Goal: Task Accomplishment & Management: Manage account settings

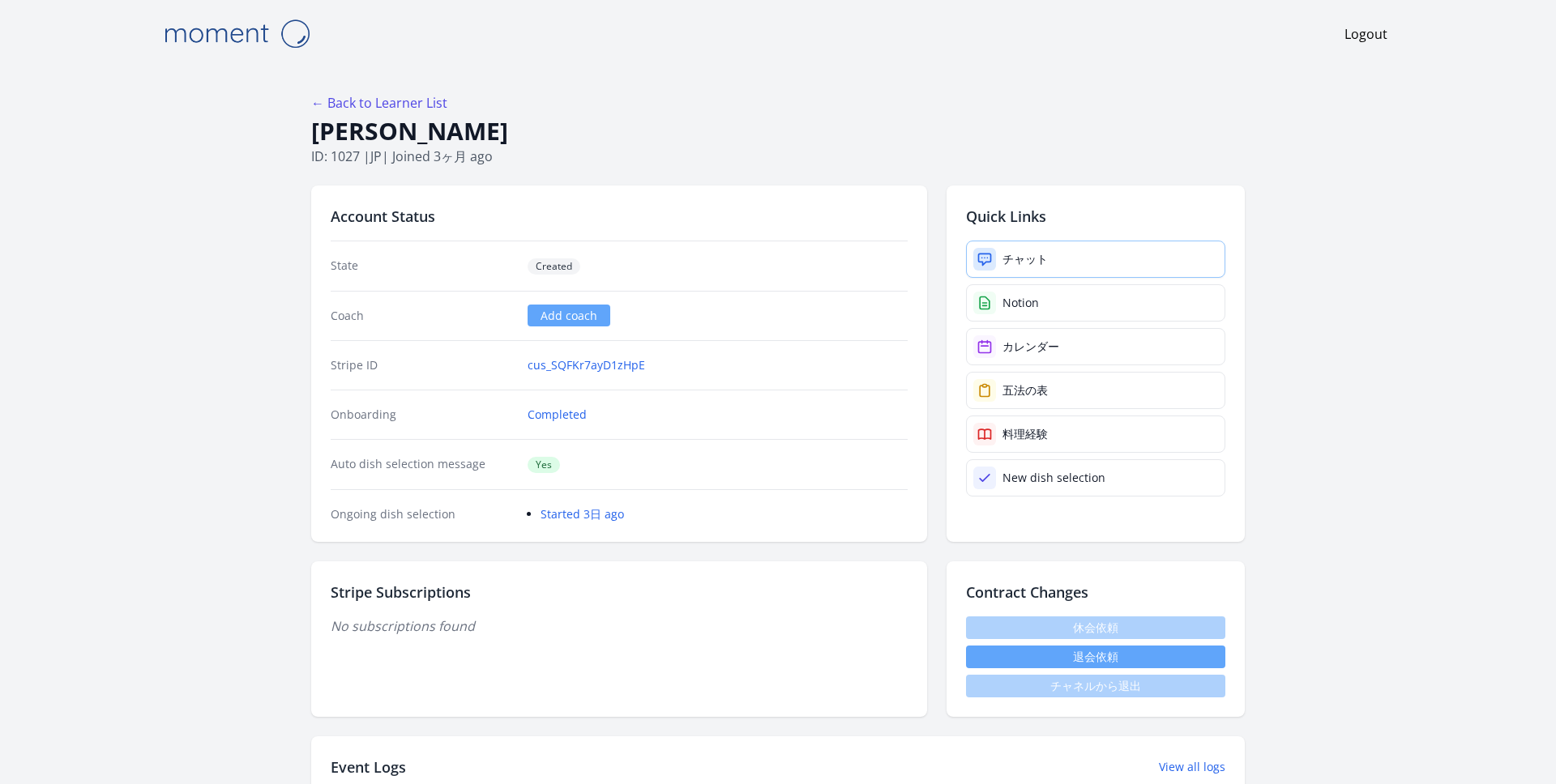
click at [1083, 254] on link "チャット" at bounding box center [1095, 259] width 259 height 37
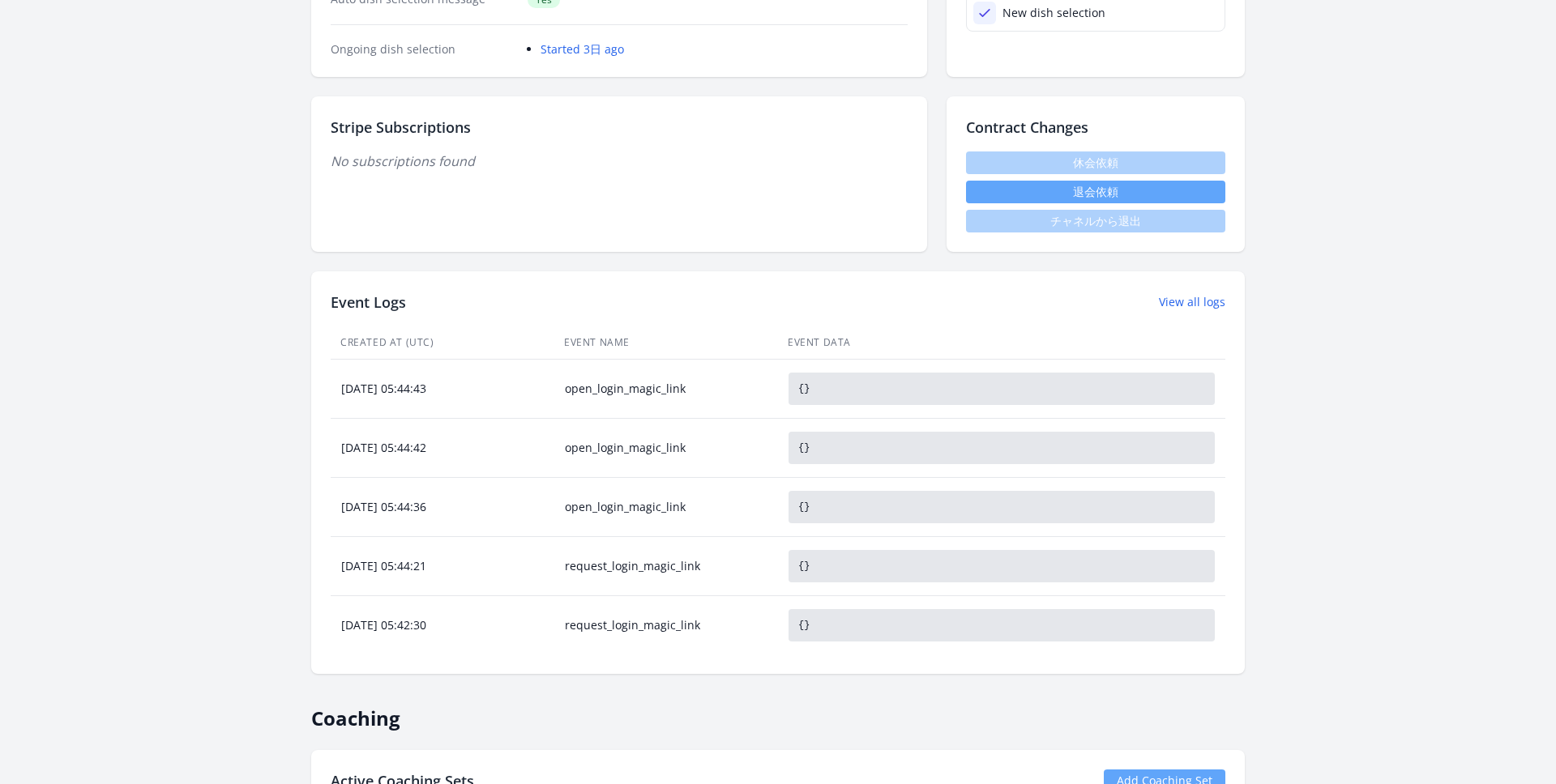
scroll to position [1129, 0]
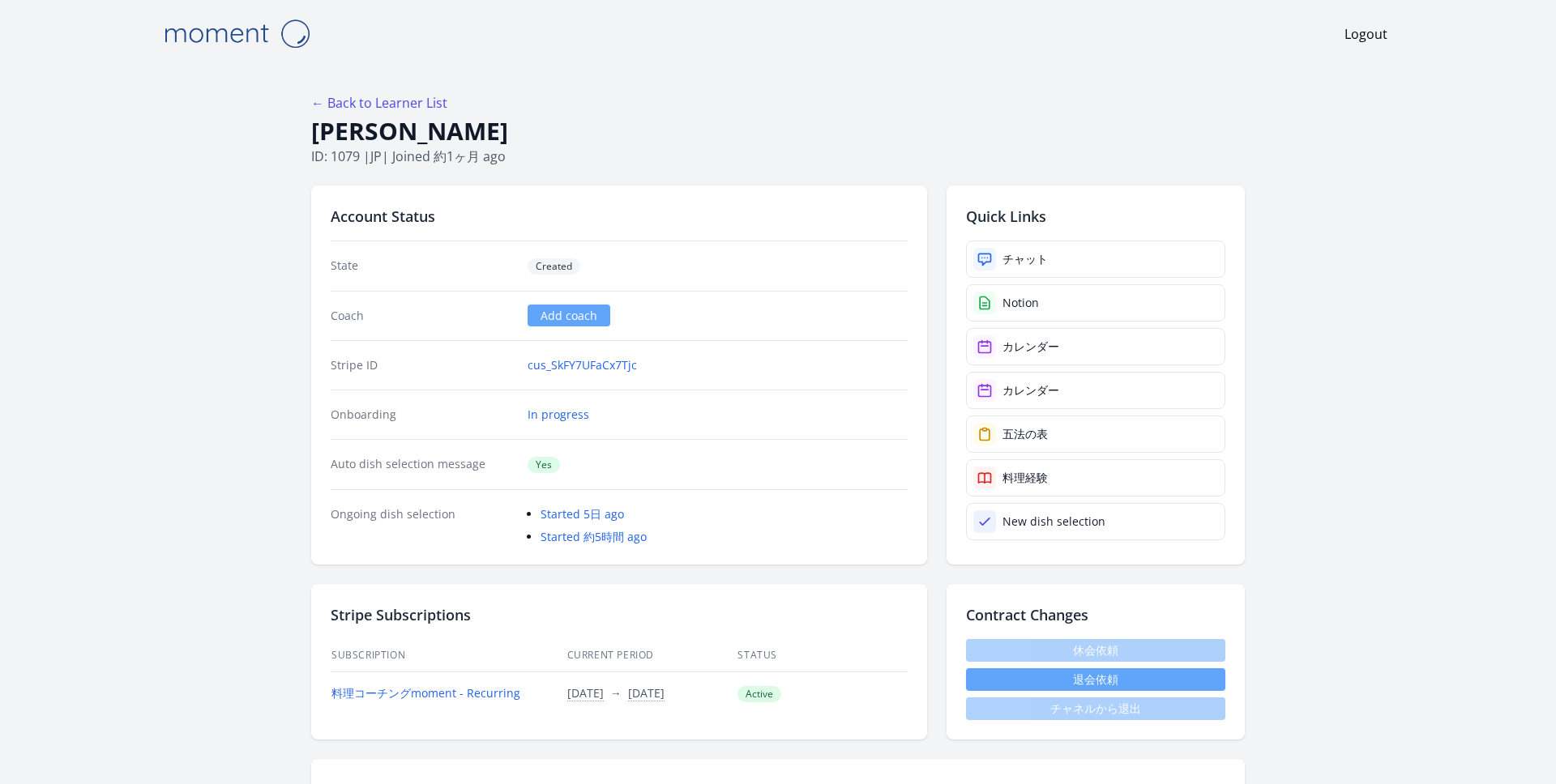
scroll to position [79, 0]
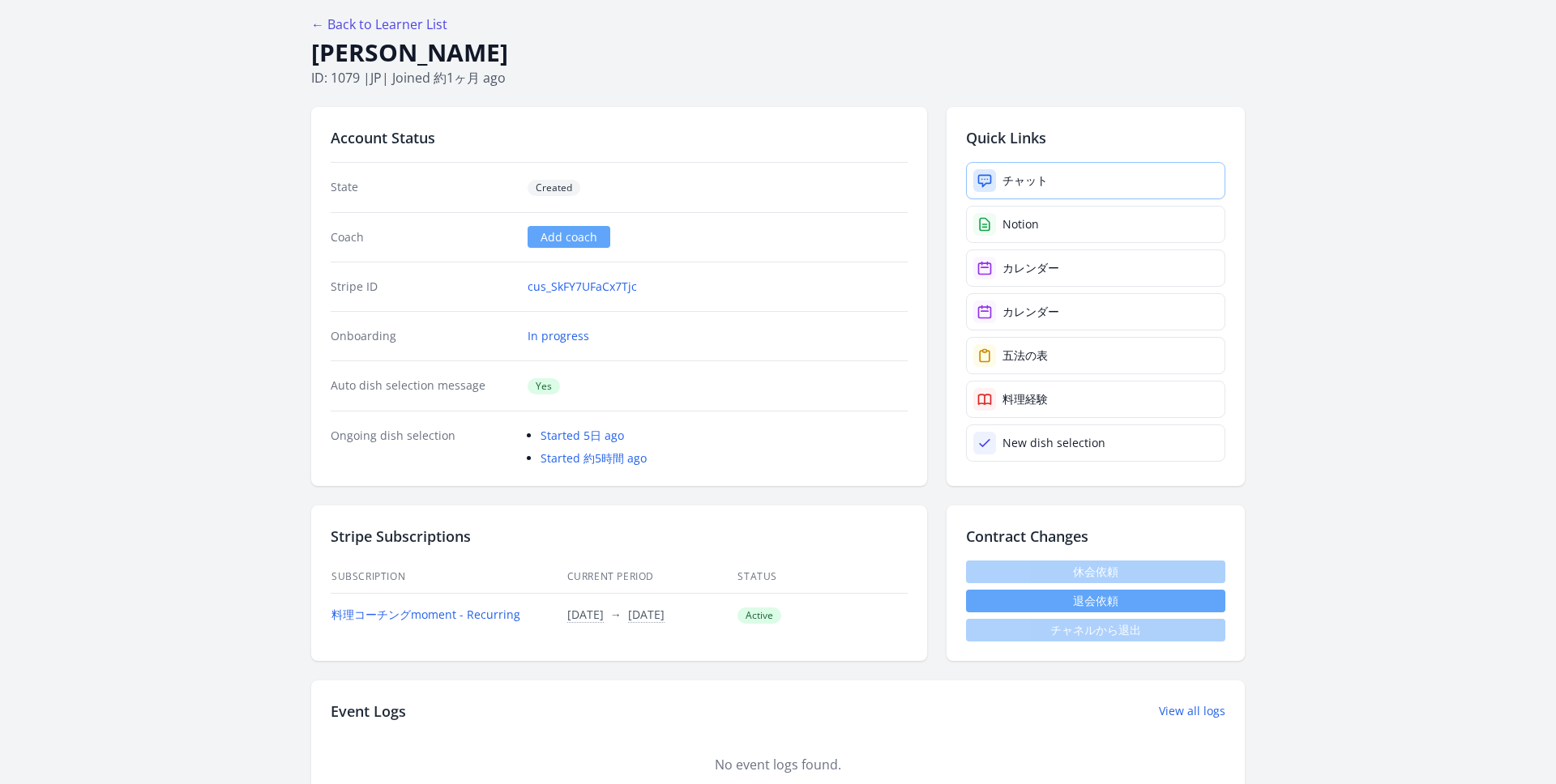
click at [1094, 172] on link "チャット" at bounding box center [1095, 180] width 259 height 37
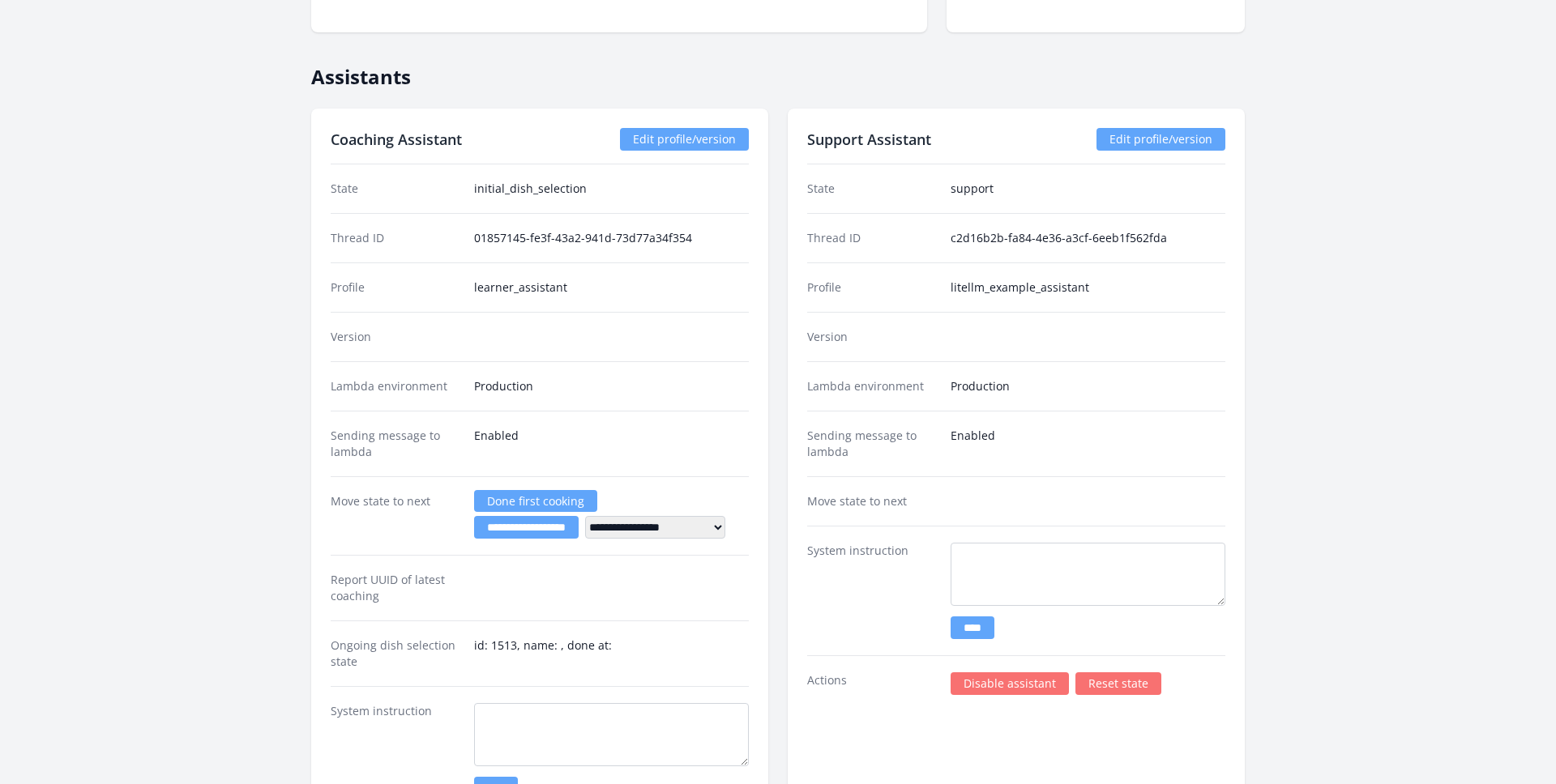
scroll to position [1936, 0]
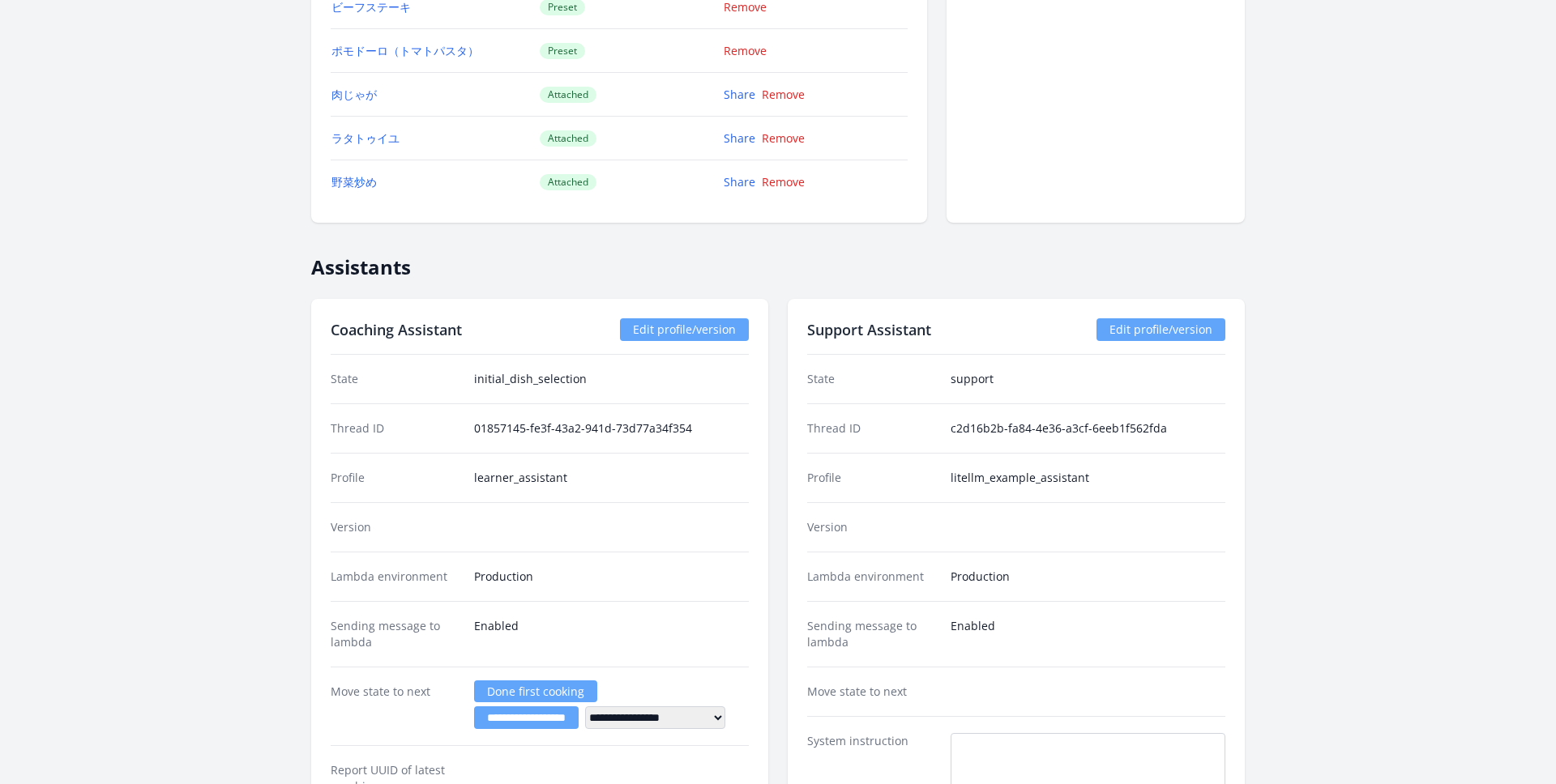
click at [1147, 327] on link "Edit profile/version" at bounding box center [1160, 329] width 129 height 23
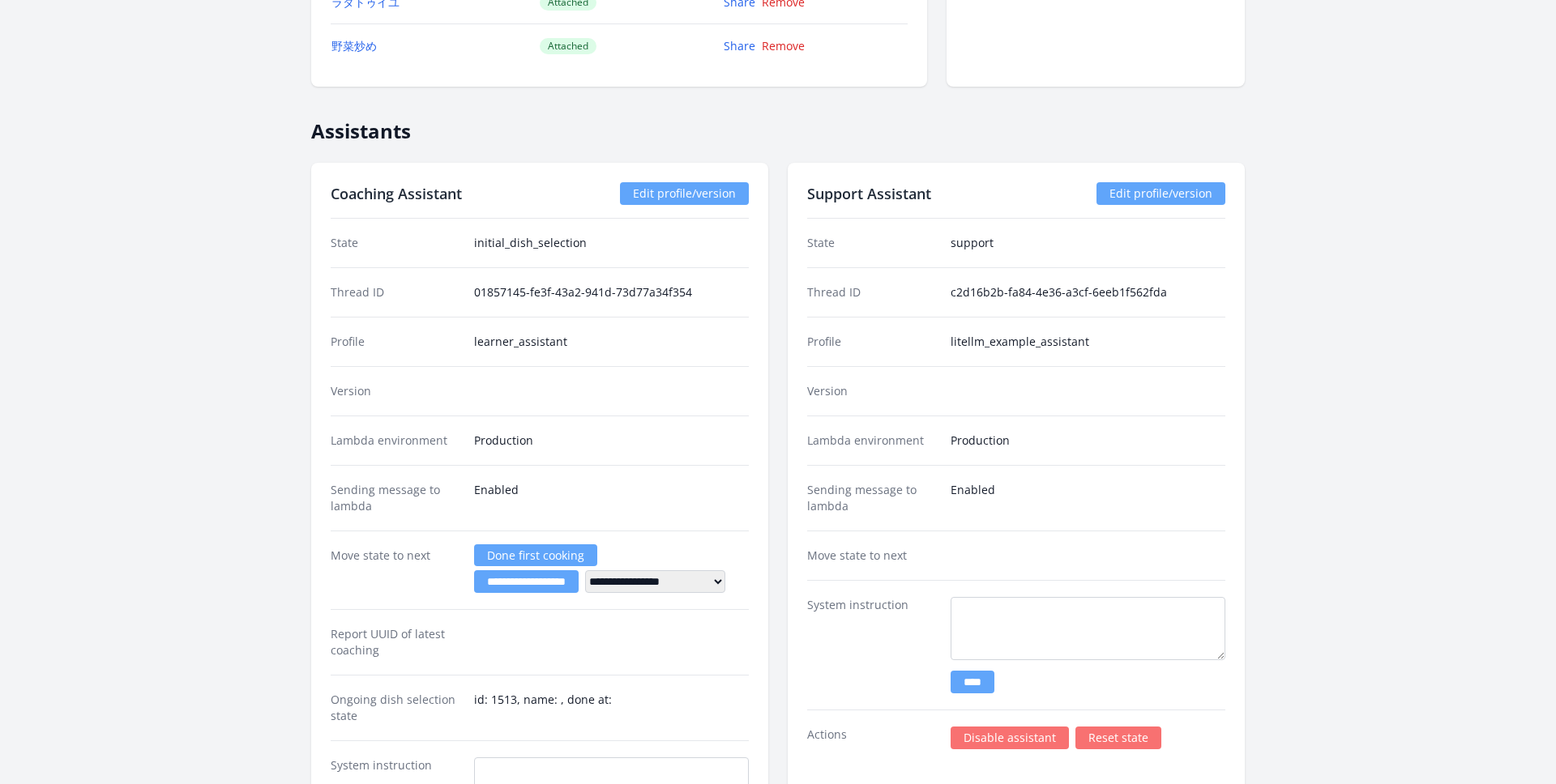
scroll to position [2049, 0]
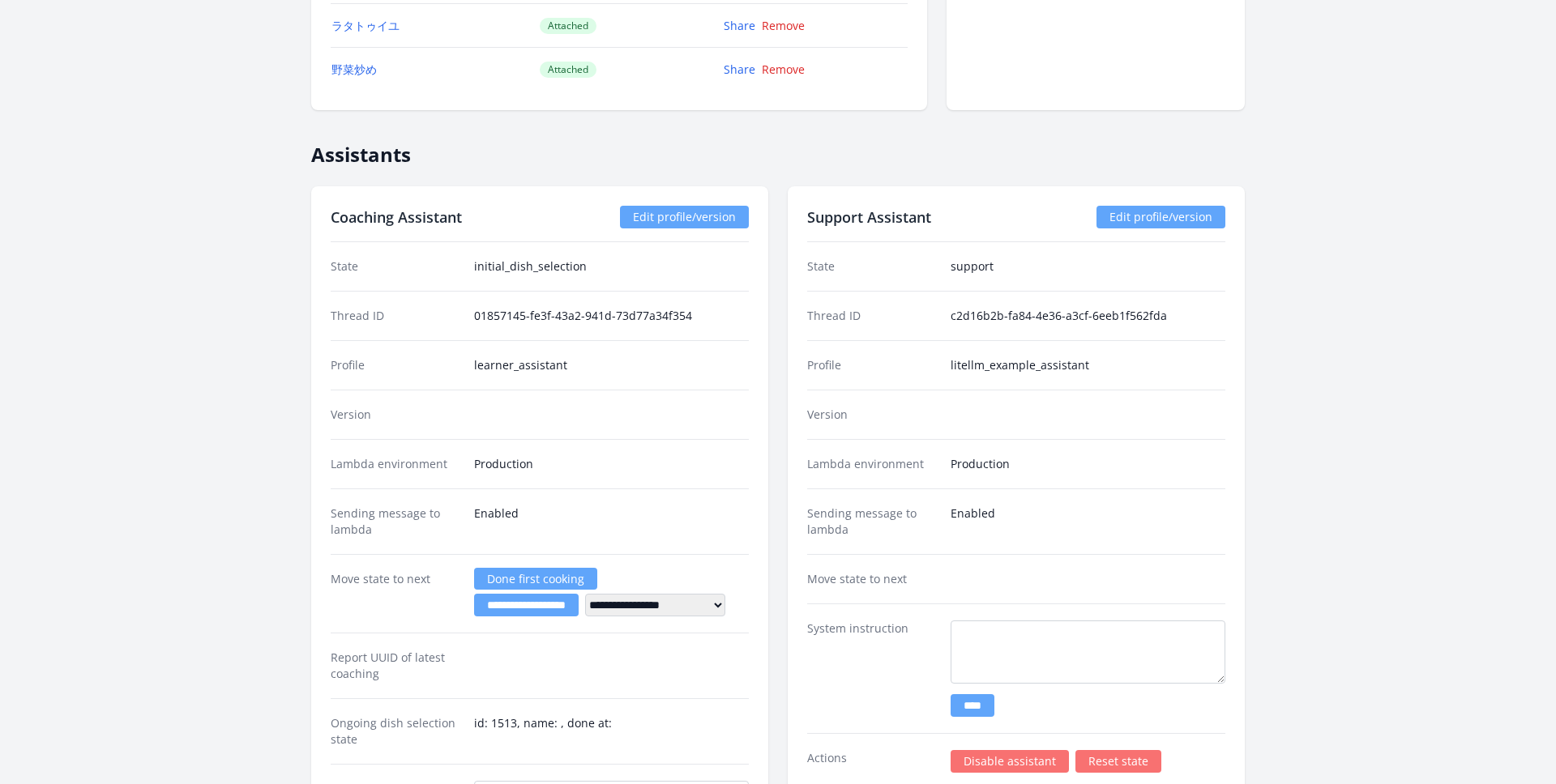
click at [689, 218] on link "Edit profile/version" at bounding box center [684, 217] width 129 height 23
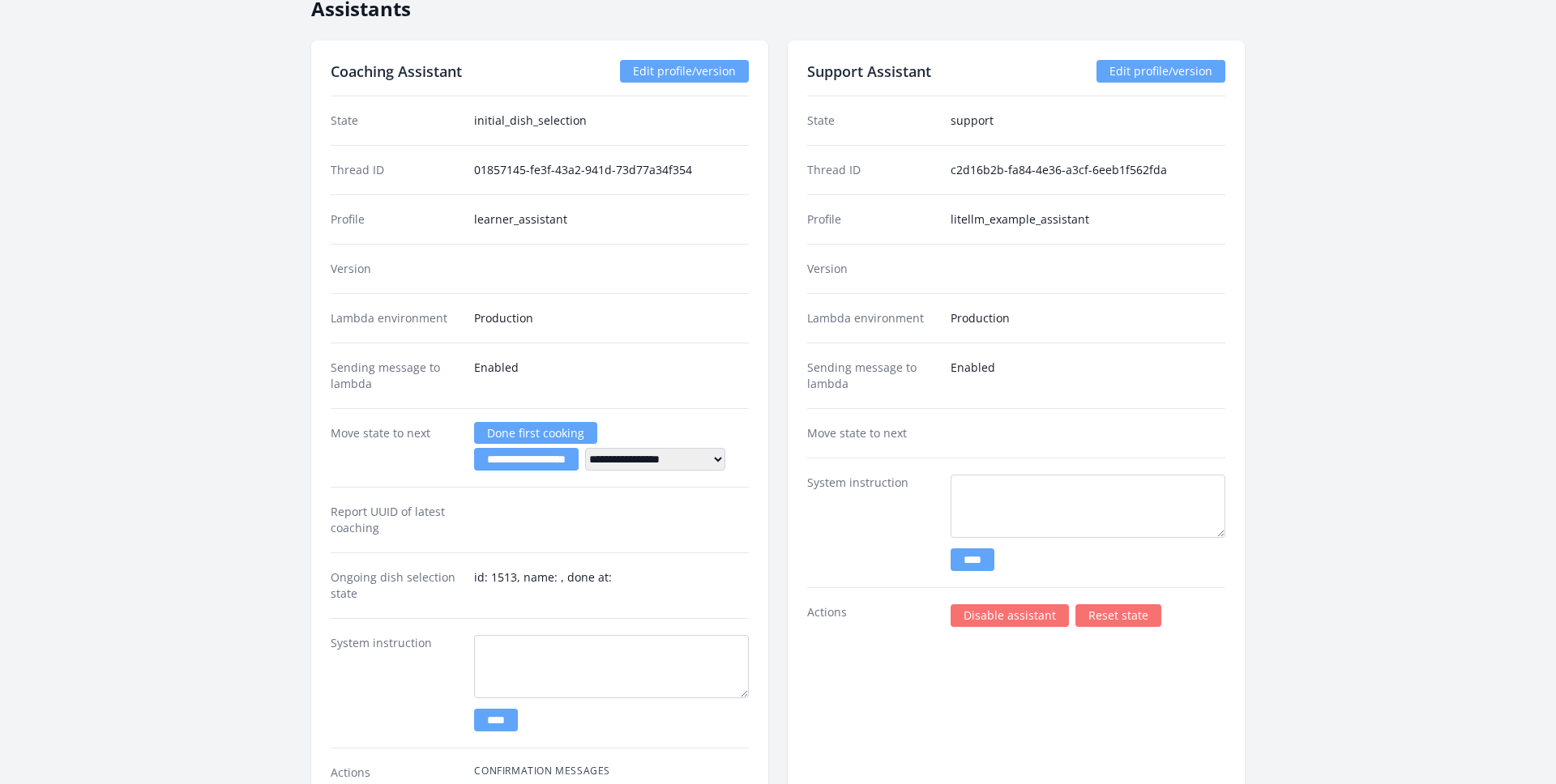
scroll to position [2194, 0]
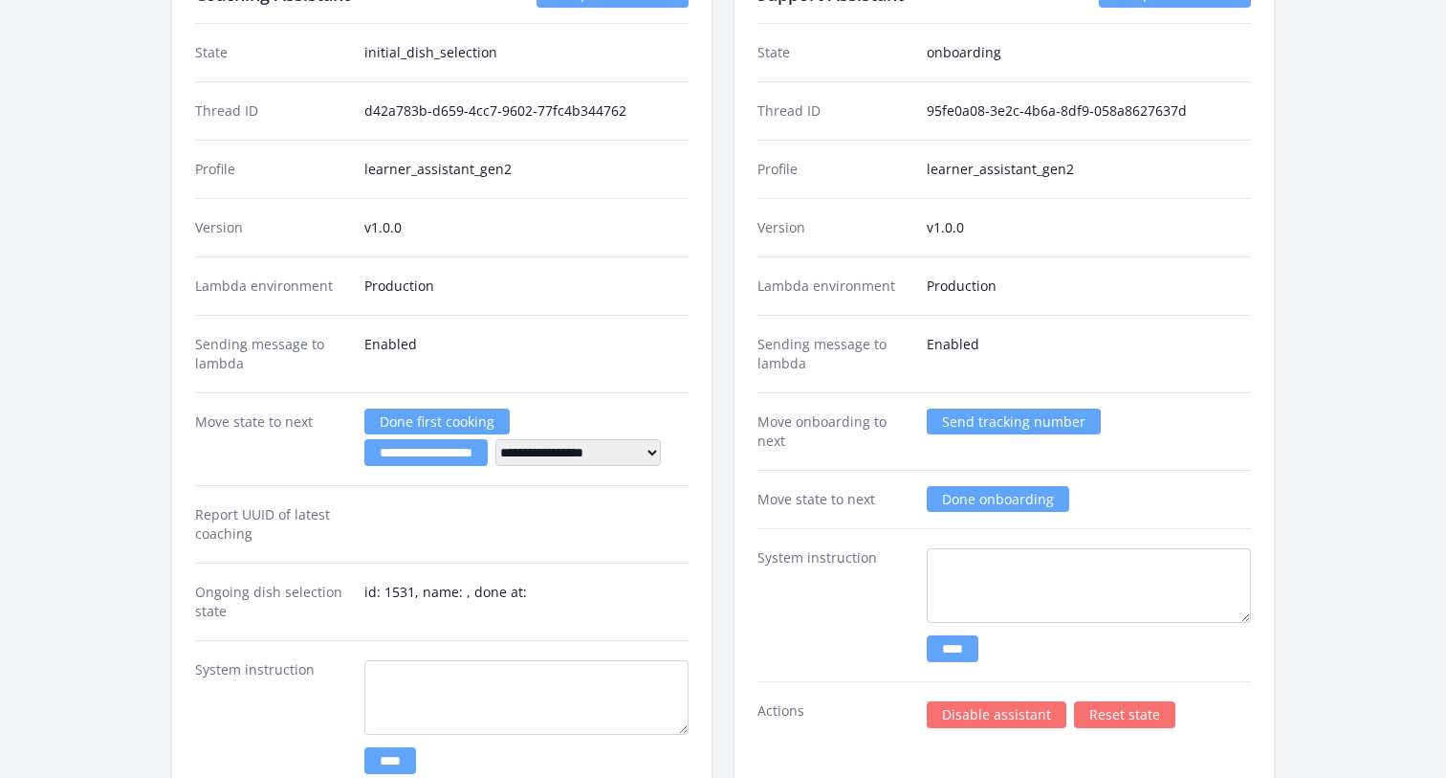
scroll to position [2517, 0]
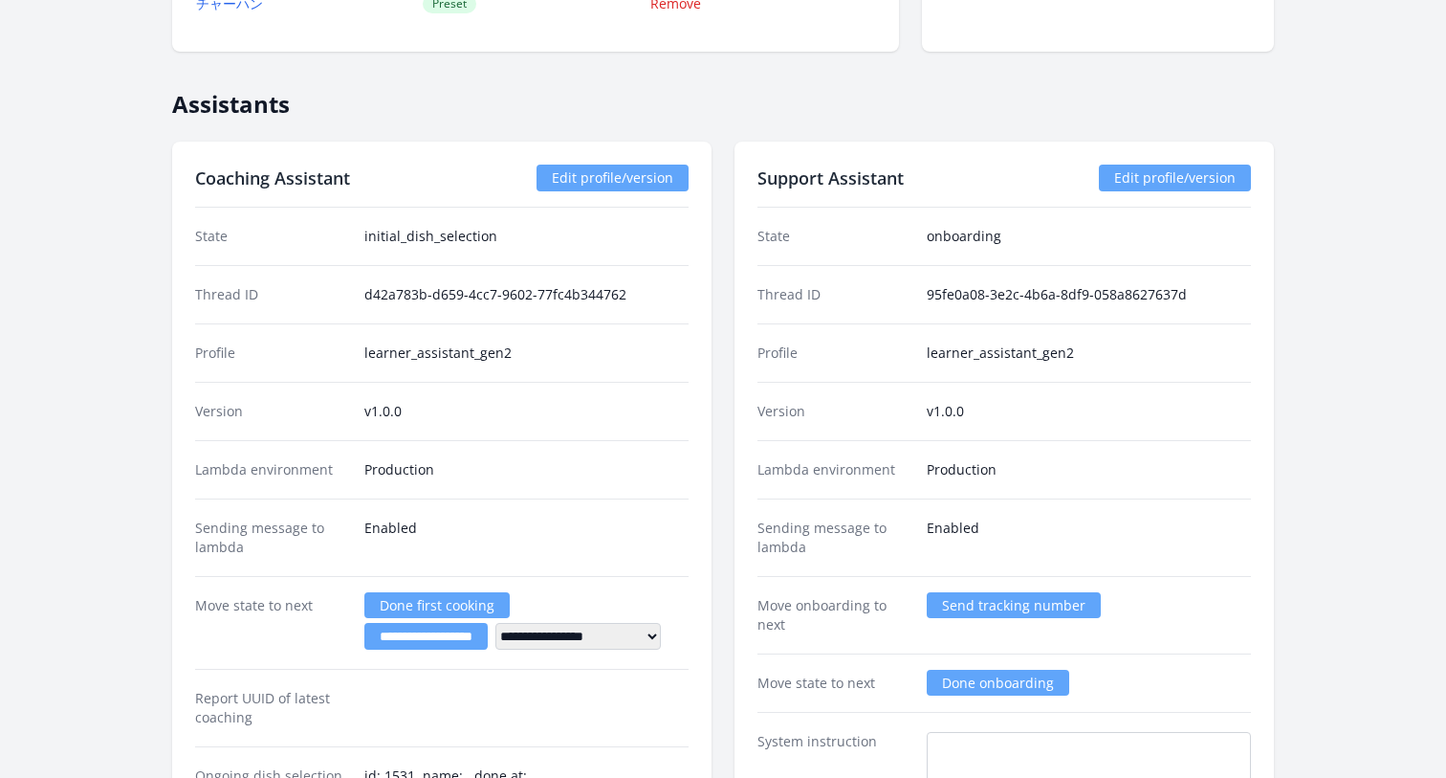
click at [955, 476] on dd "Production" at bounding box center [1089, 469] width 324 height 19
drag, startPoint x: 364, startPoint y: 354, endPoint x: 574, endPoint y: 355, distance: 209.5
click at [574, 354] on dd "learner_assistant_gen2" at bounding box center [526, 352] width 324 height 19
copy dd "learner_assistant_gen2"
drag, startPoint x: 366, startPoint y: 409, endPoint x: 448, endPoint y: 409, distance: 81.3
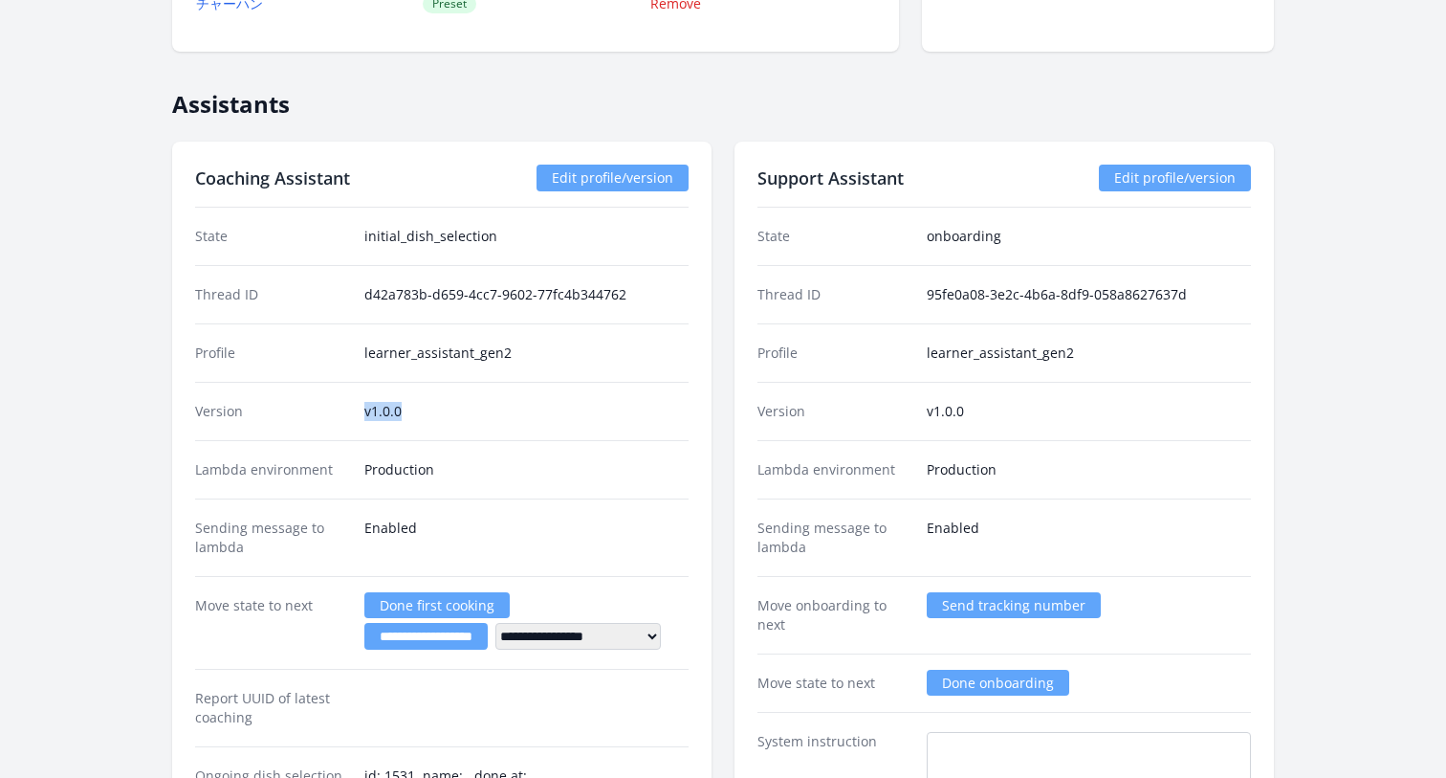
click at [448, 409] on dd "v1.0.0" at bounding box center [526, 411] width 324 height 19
copy dd "v1.0.0"
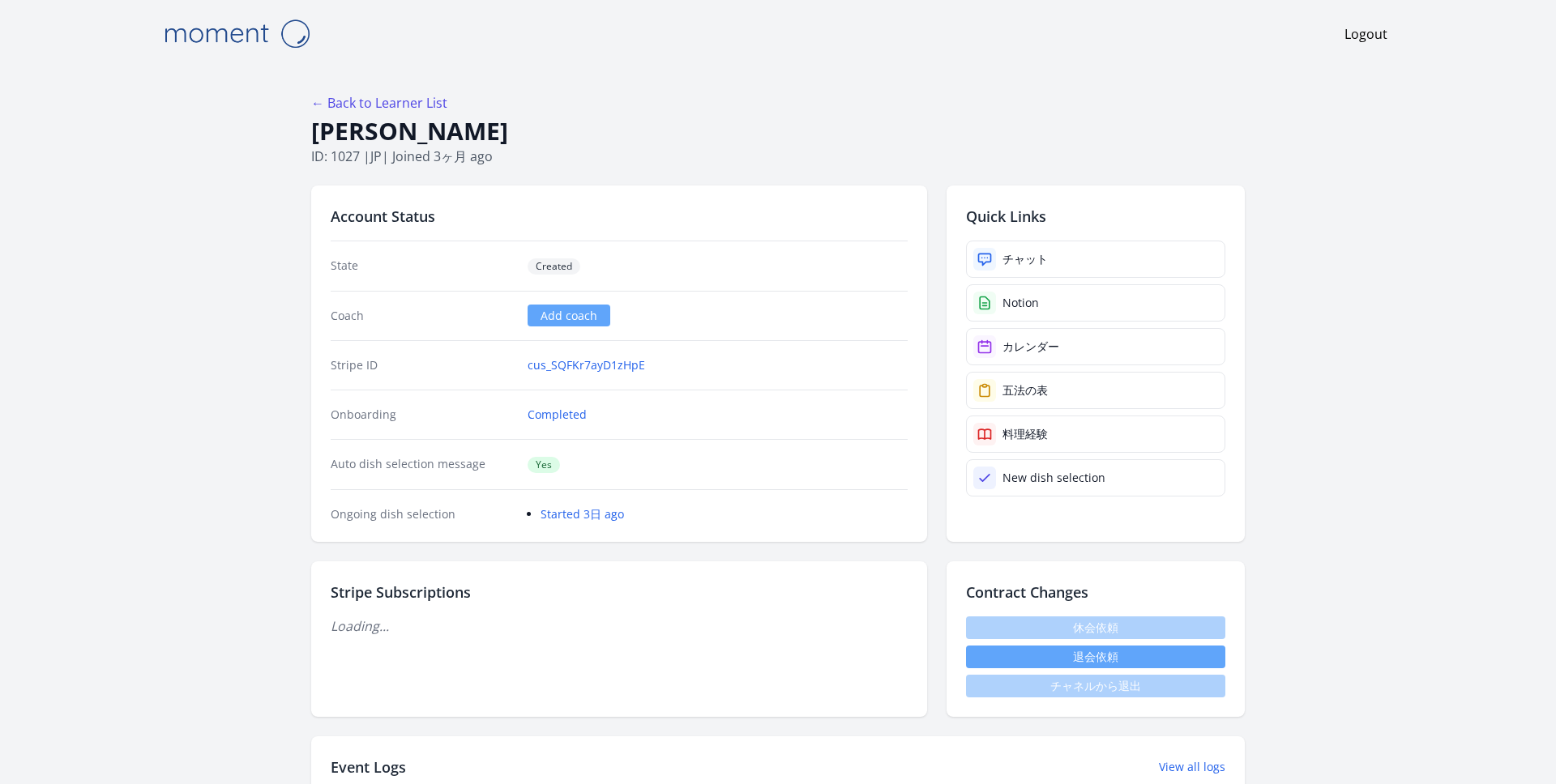
scroll to position [2182, 0]
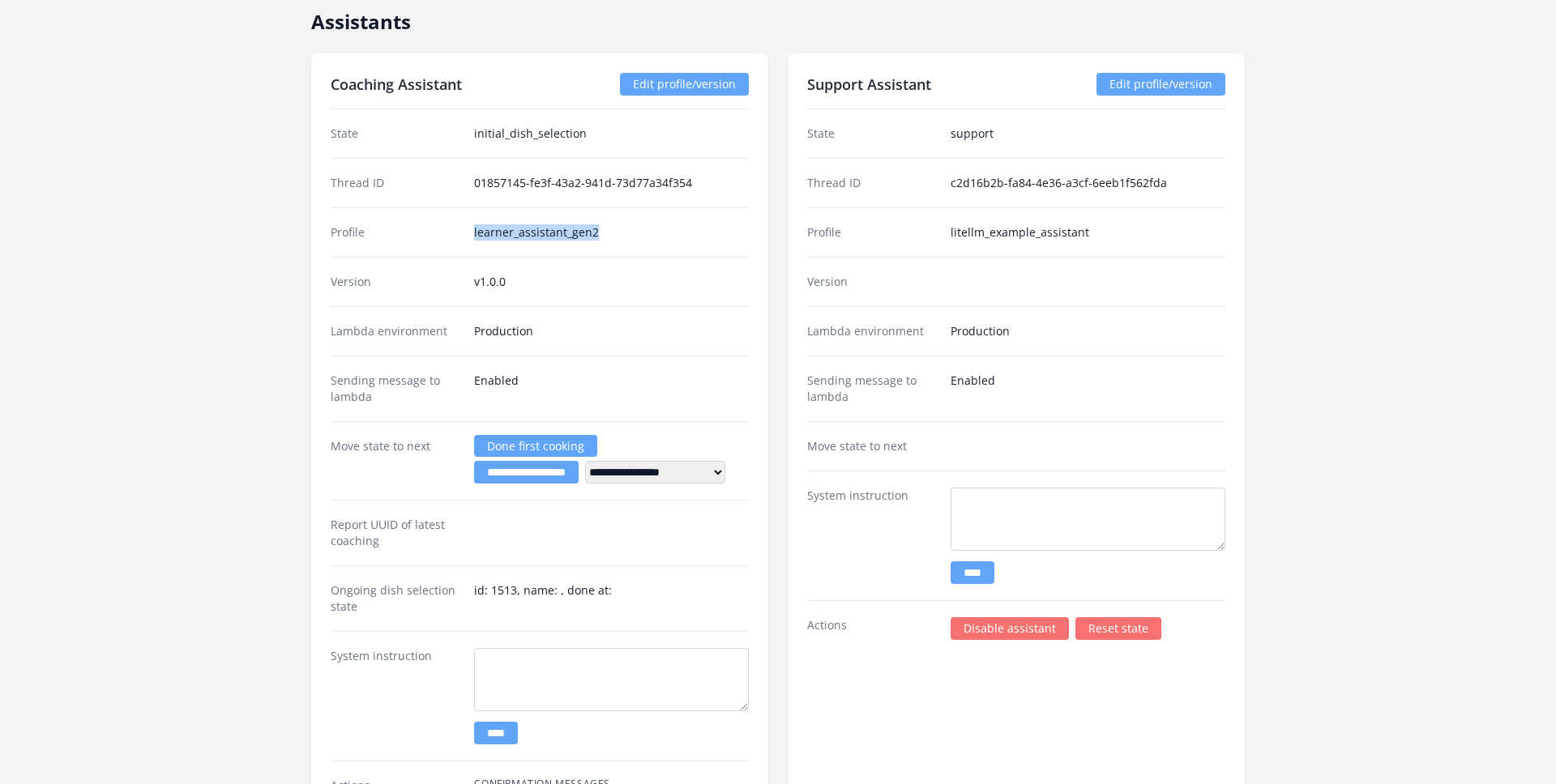
drag, startPoint x: 474, startPoint y: 232, endPoint x: 697, endPoint y: 232, distance: 223.0
click at [697, 232] on dd "learner_assistant_gen2" at bounding box center [612, 232] width 274 height 16
copy dd "learner_assistant_gen2"
click at [1166, 81] on link "Edit profile/version" at bounding box center [1160, 84] width 129 height 23
click at [484, 287] on dd "v1.0.0" at bounding box center [612, 281] width 274 height 16
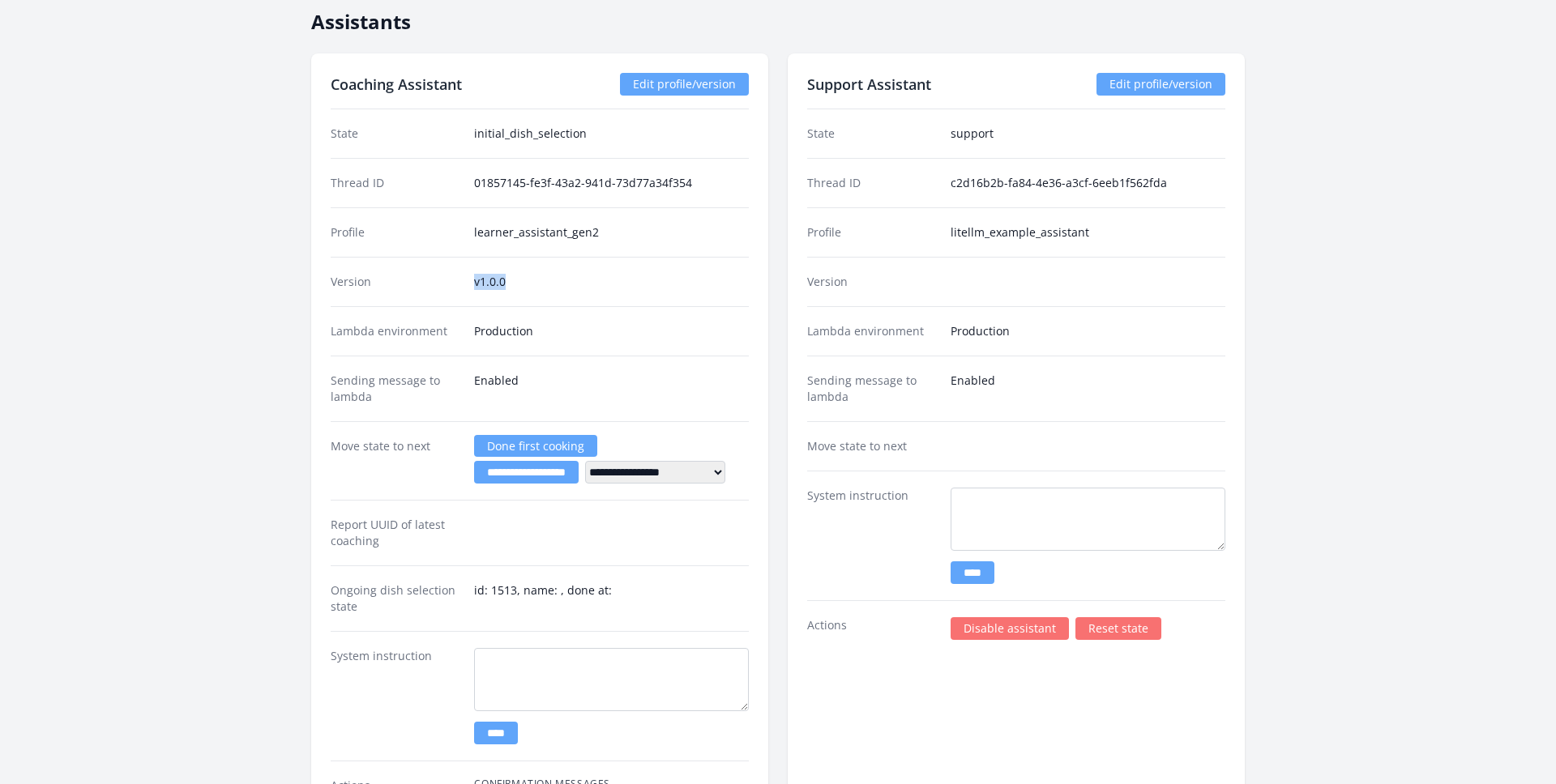
drag, startPoint x: 475, startPoint y: 284, endPoint x: 550, endPoint y: 285, distance: 75.0
click at [550, 284] on dd "v1.0.0" at bounding box center [612, 281] width 274 height 16
copy dd "v1.0.0"
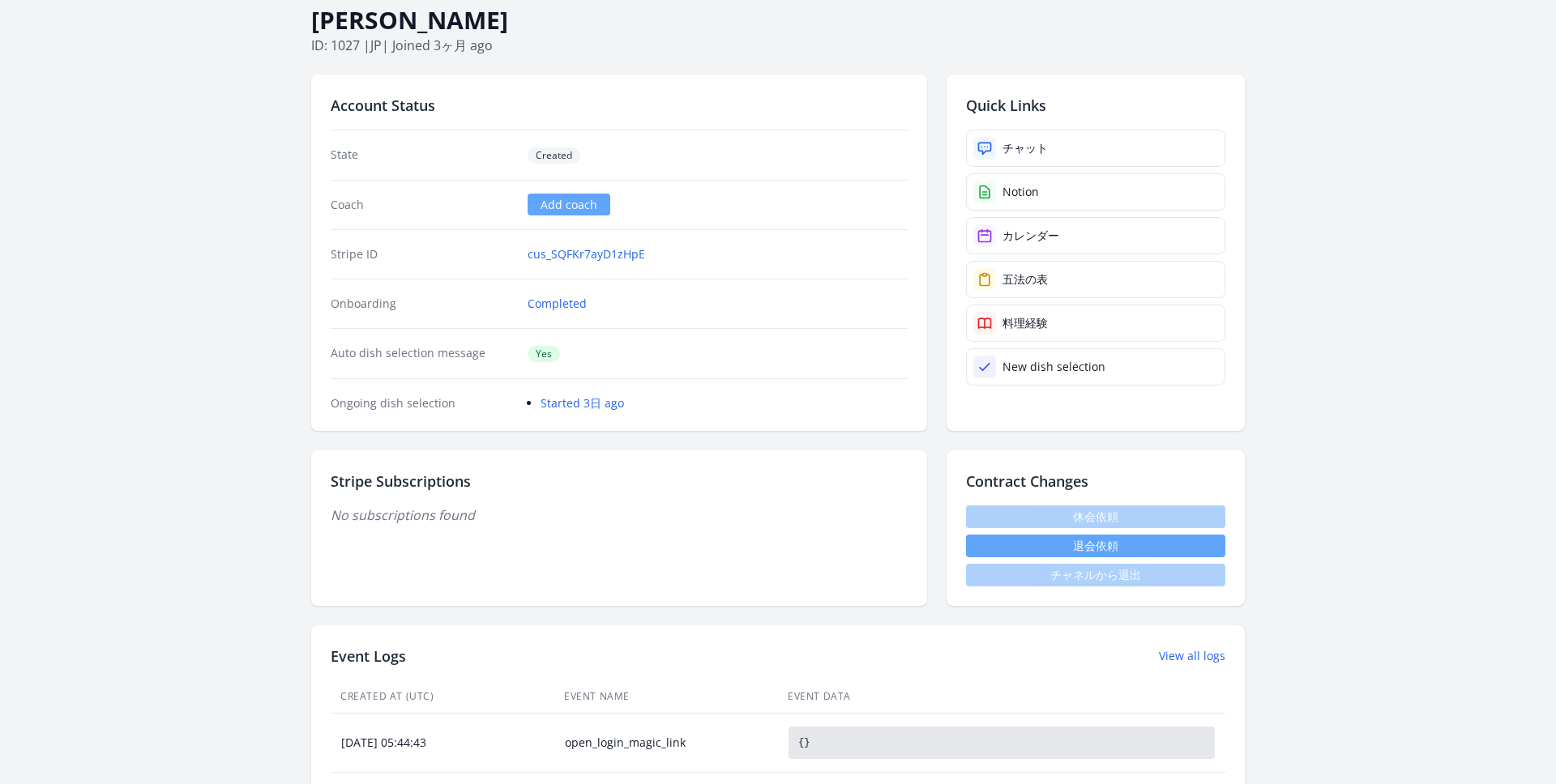
scroll to position [0, 0]
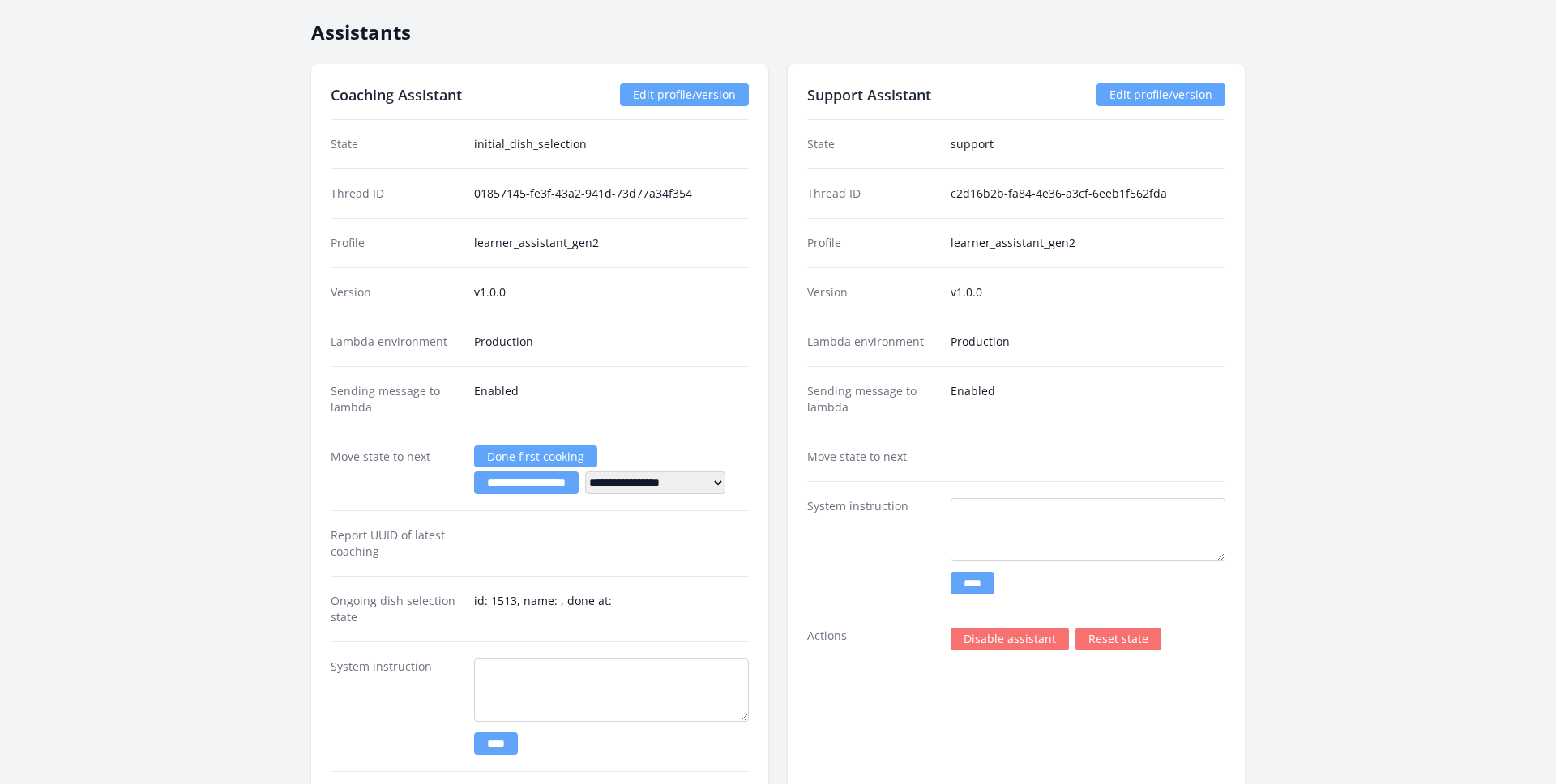
scroll to position [2571, 0]
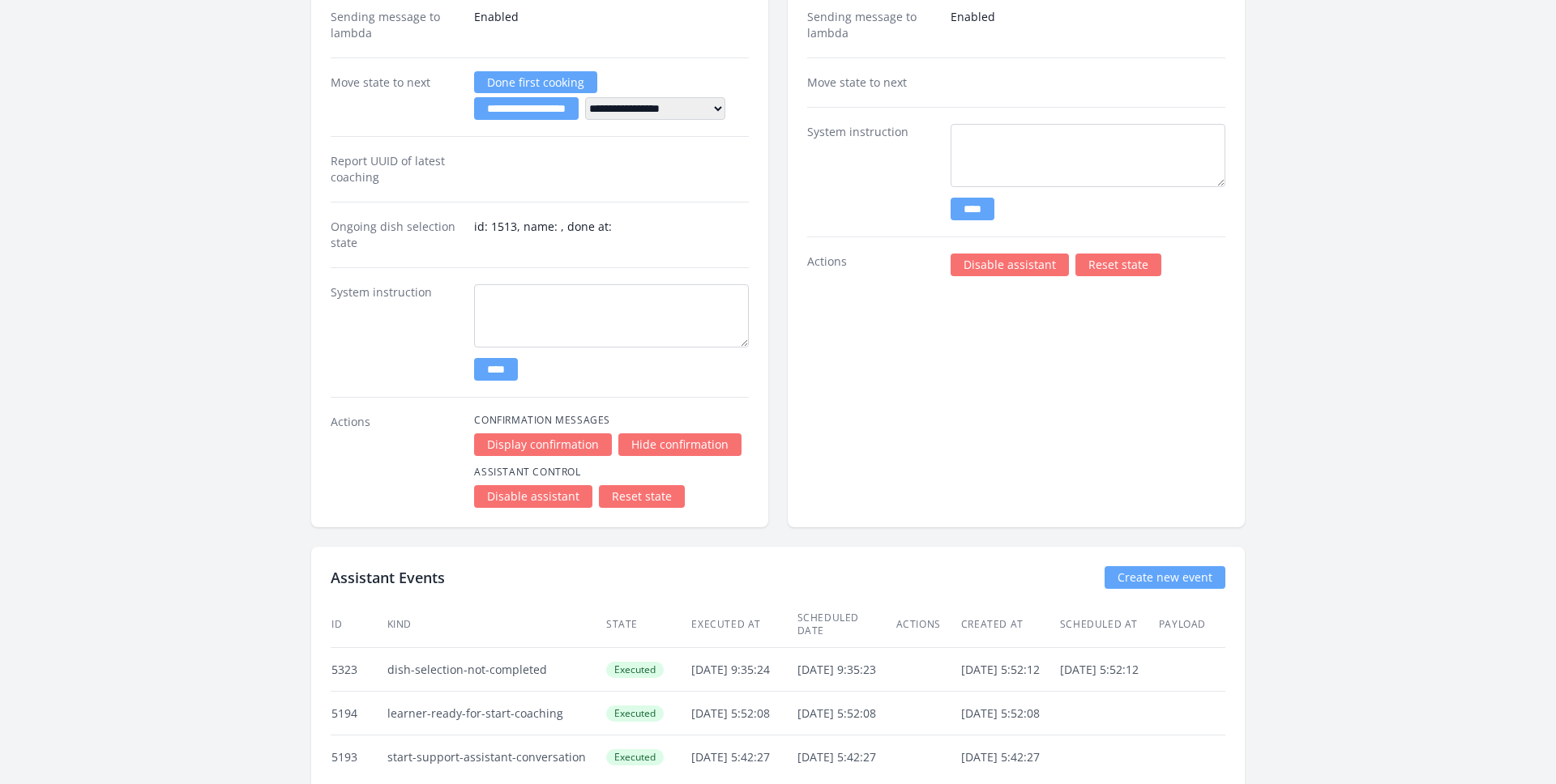
scroll to position [2571, 0]
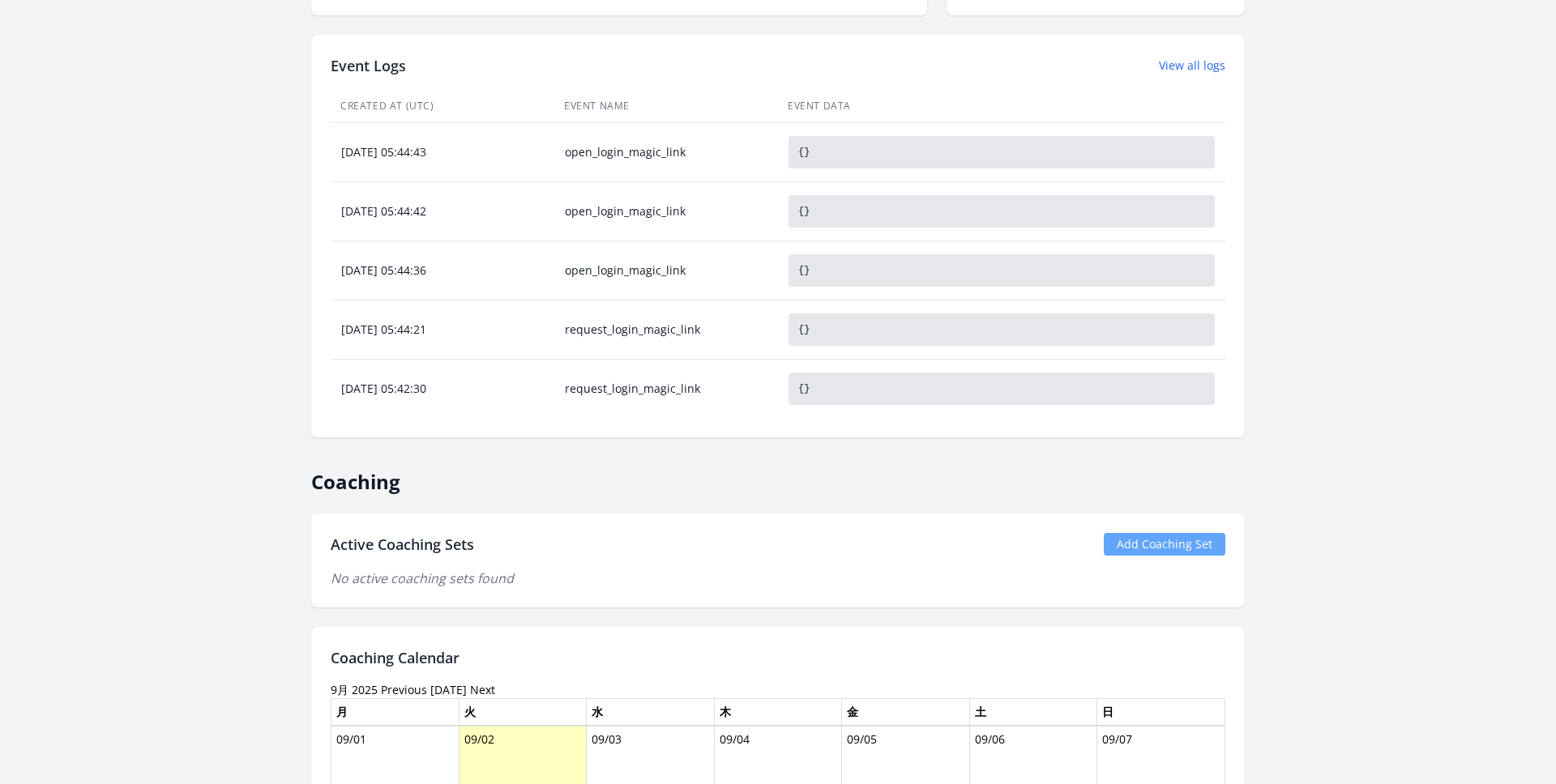
scroll to position [610, 0]
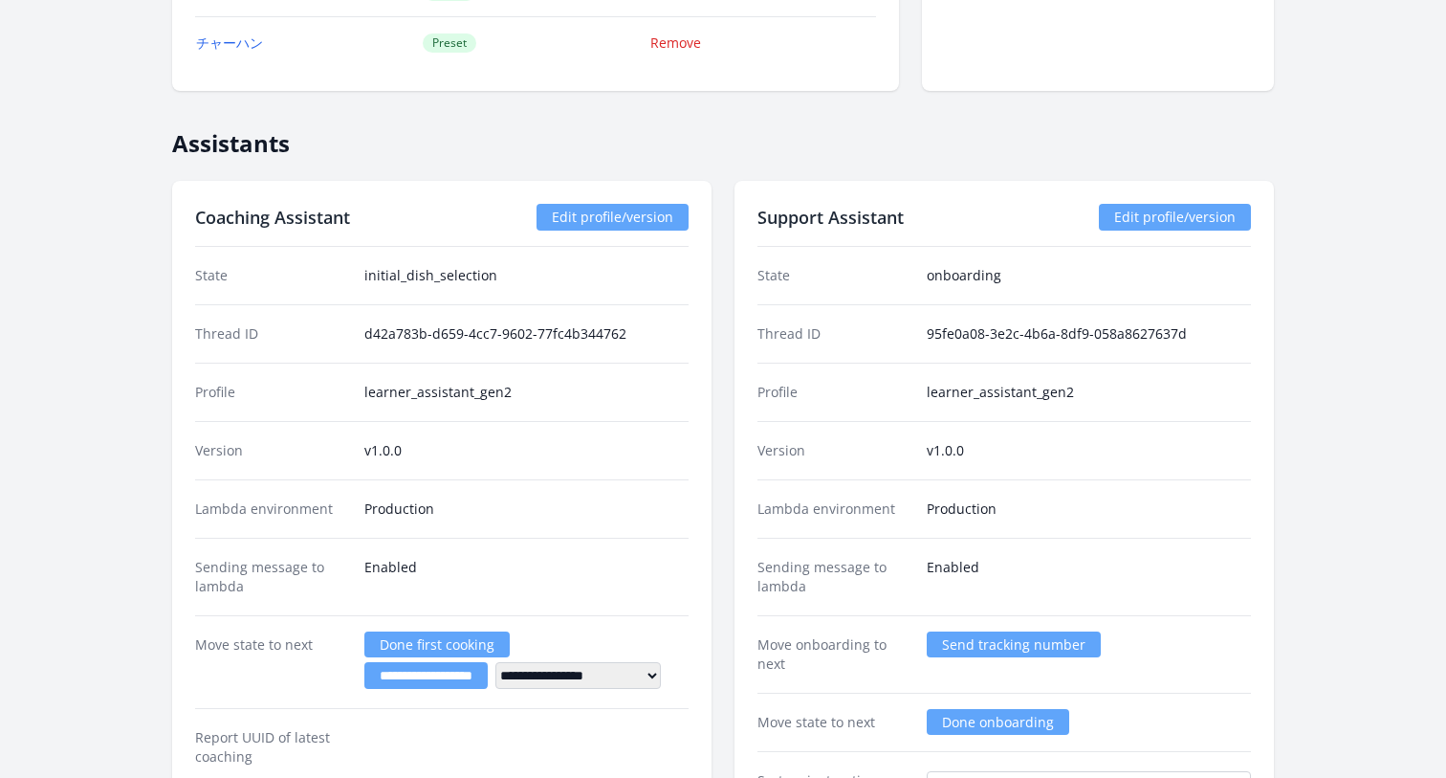
scroll to position [2420, 0]
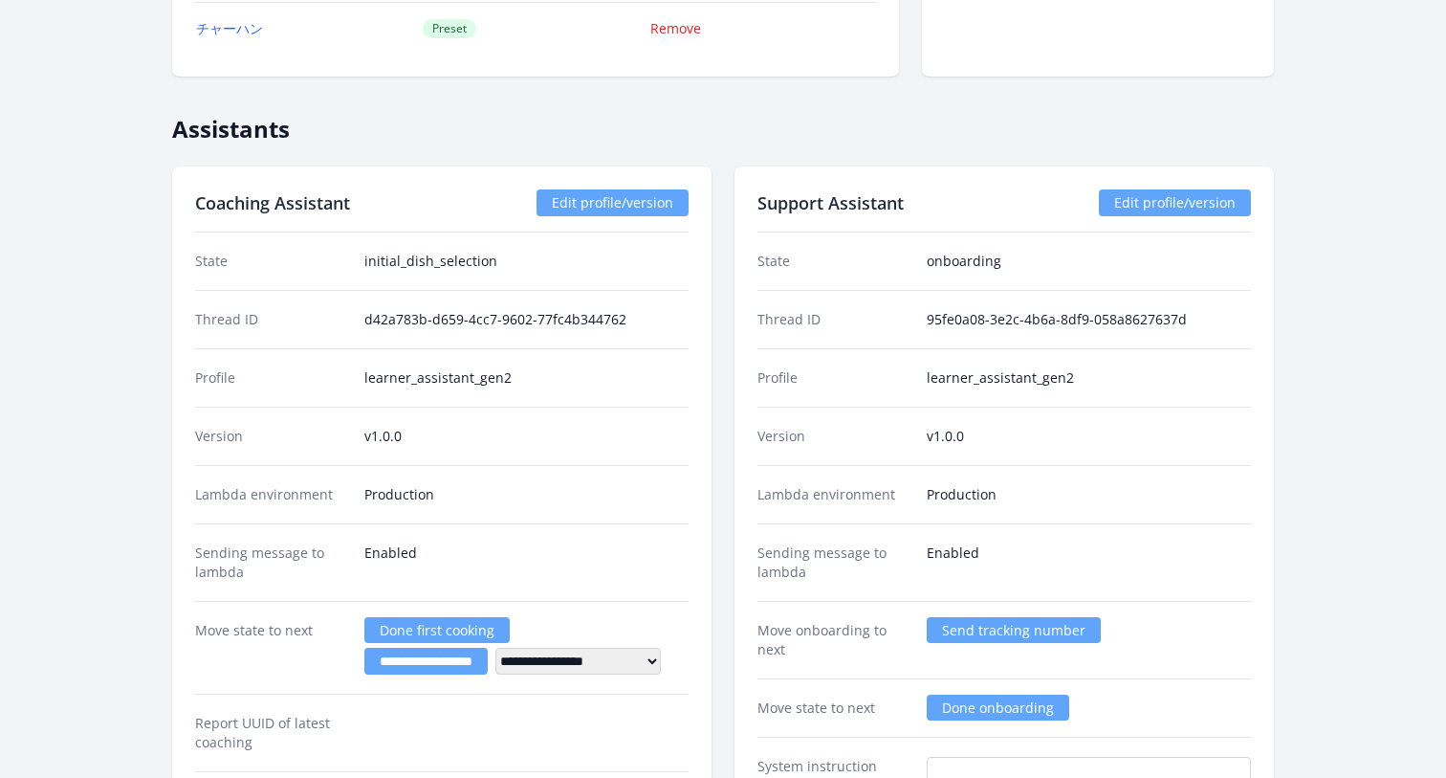
scroll to position [2344, 0]
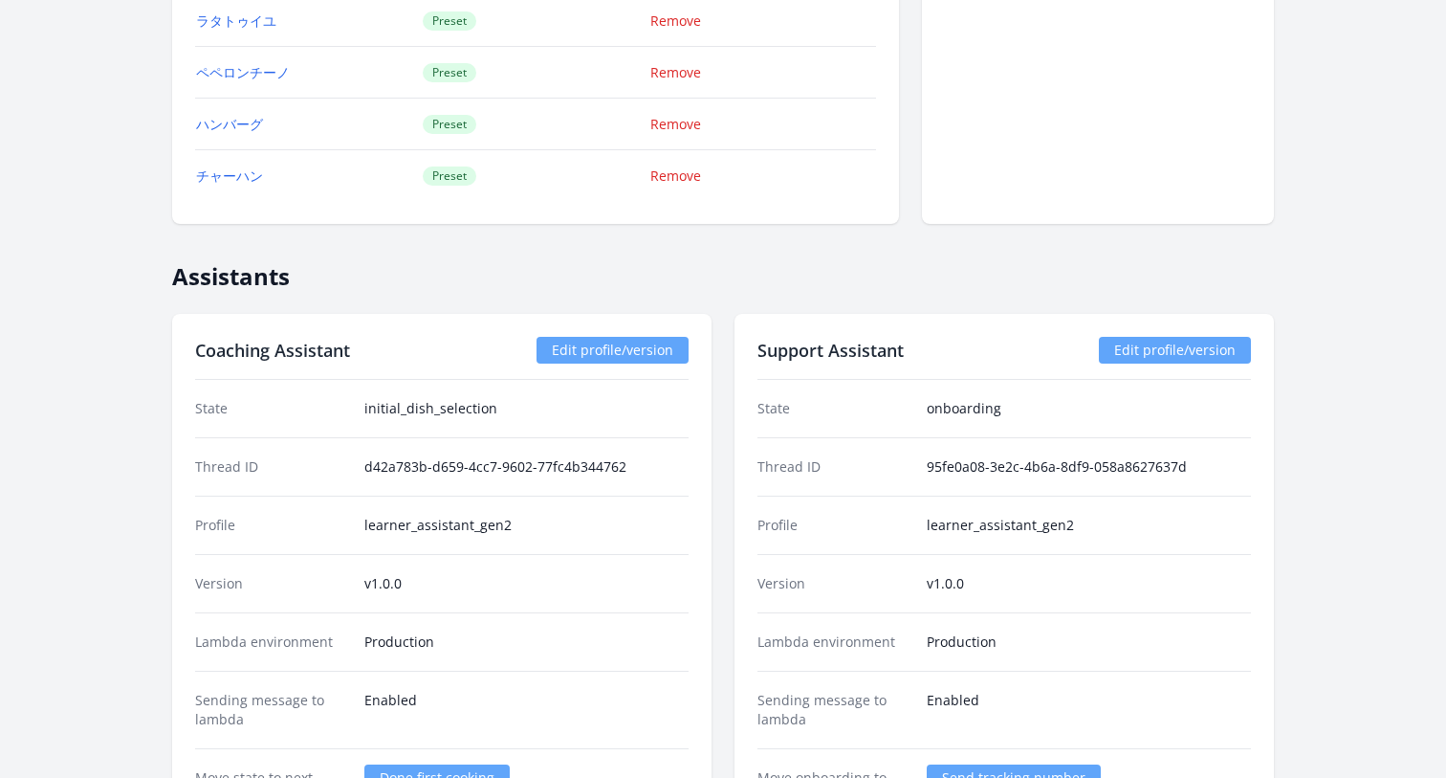
click at [1164, 344] on link "Edit profile/version" at bounding box center [1175, 350] width 152 height 27
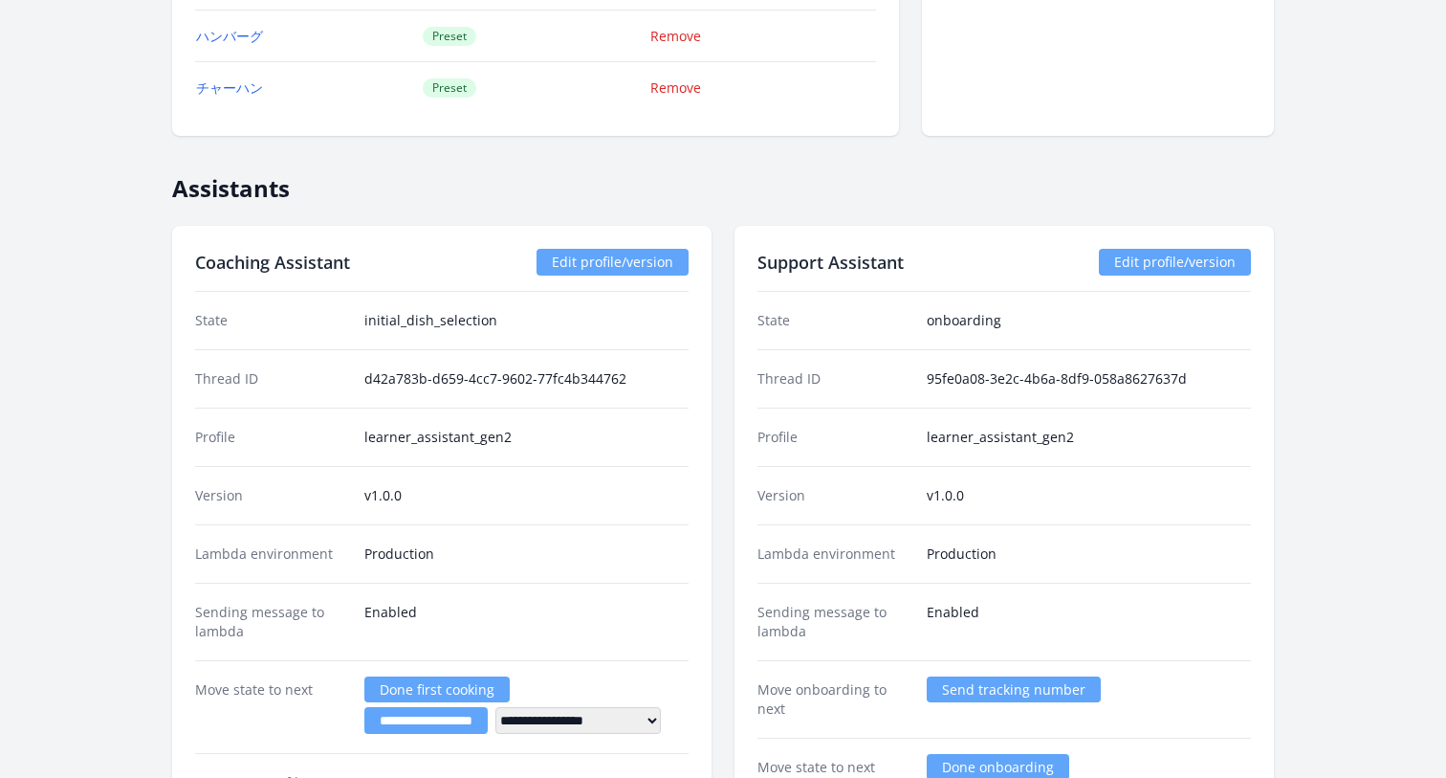
scroll to position [2489, 0]
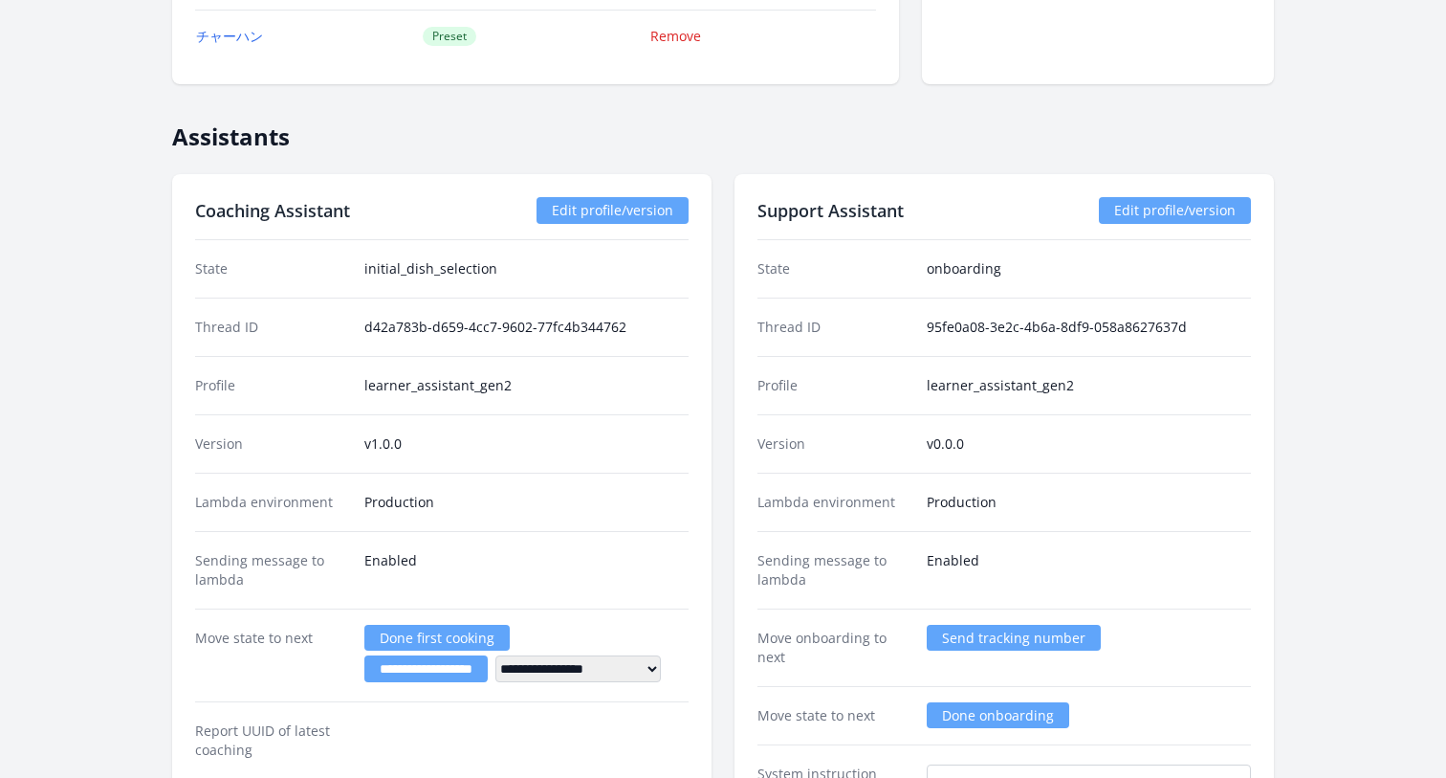
scroll to position [2320, 0]
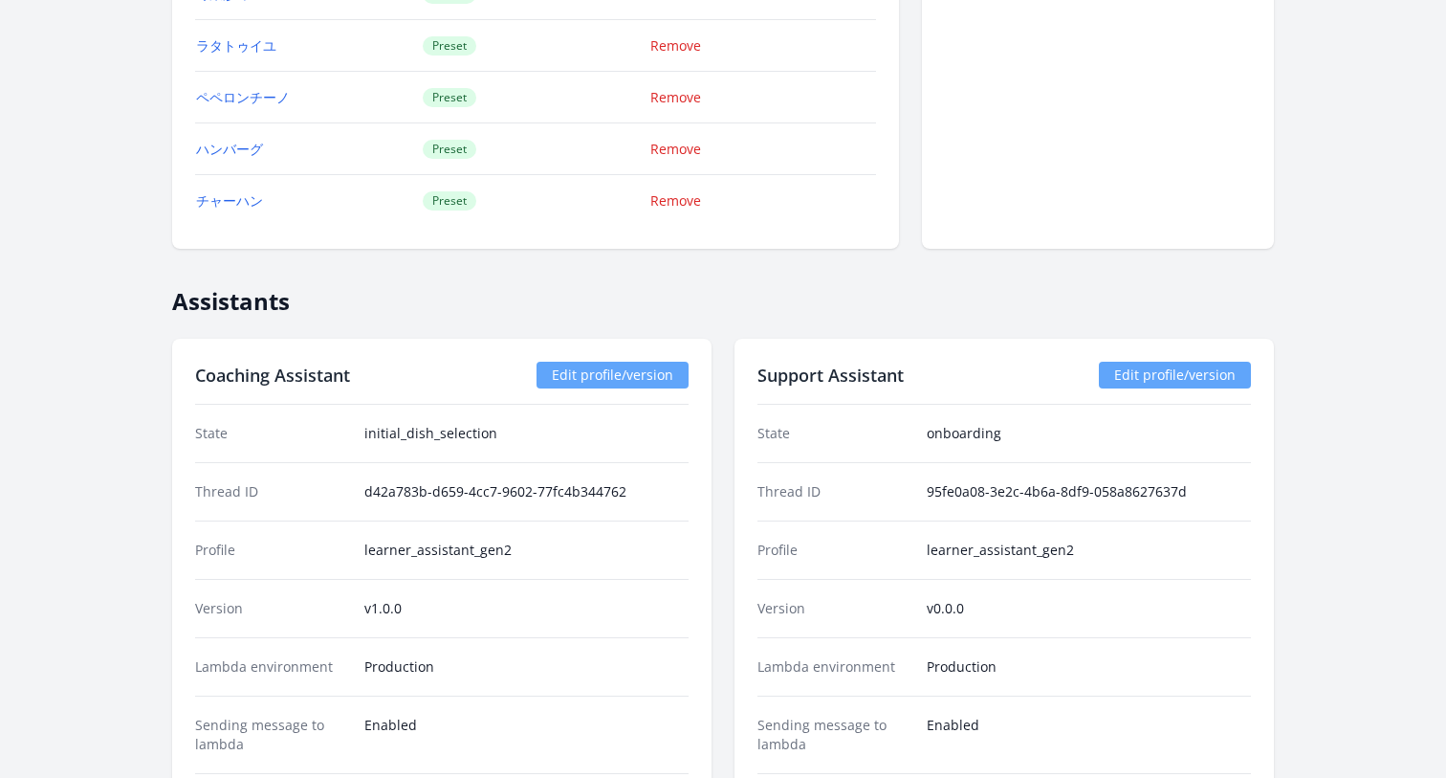
click at [1159, 385] on link "Edit profile/version" at bounding box center [1175, 375] width 152 height 27
